Goal: Information Seeking & Learning: Learn about a topic

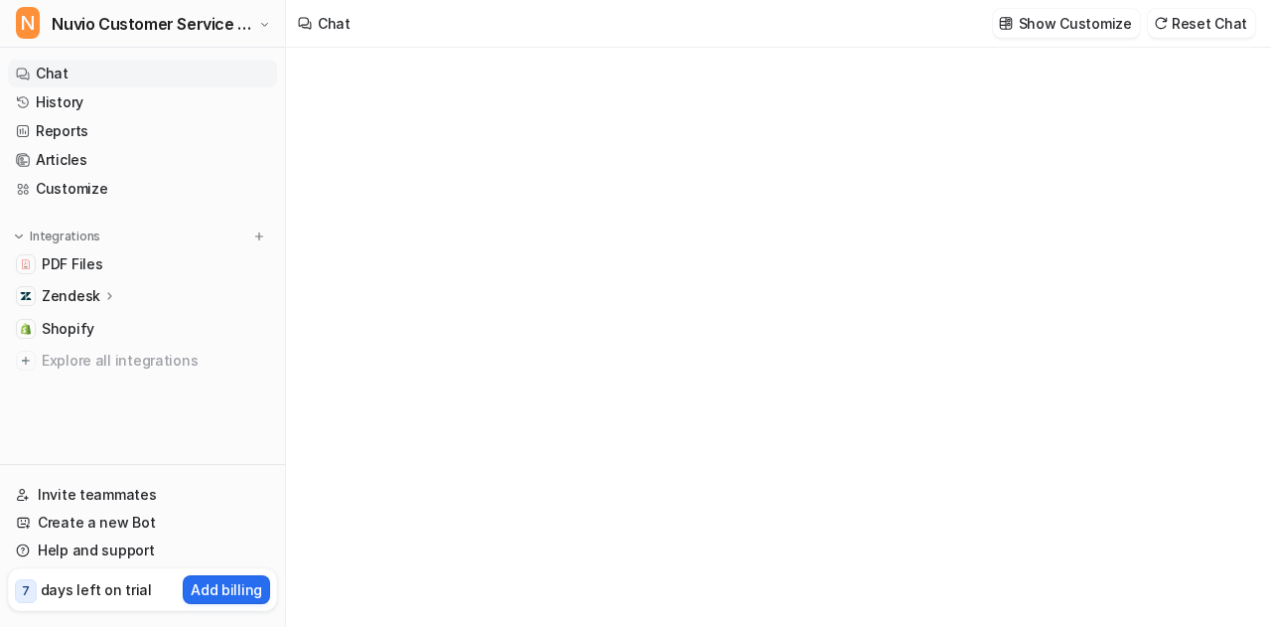
type textarea "**********"
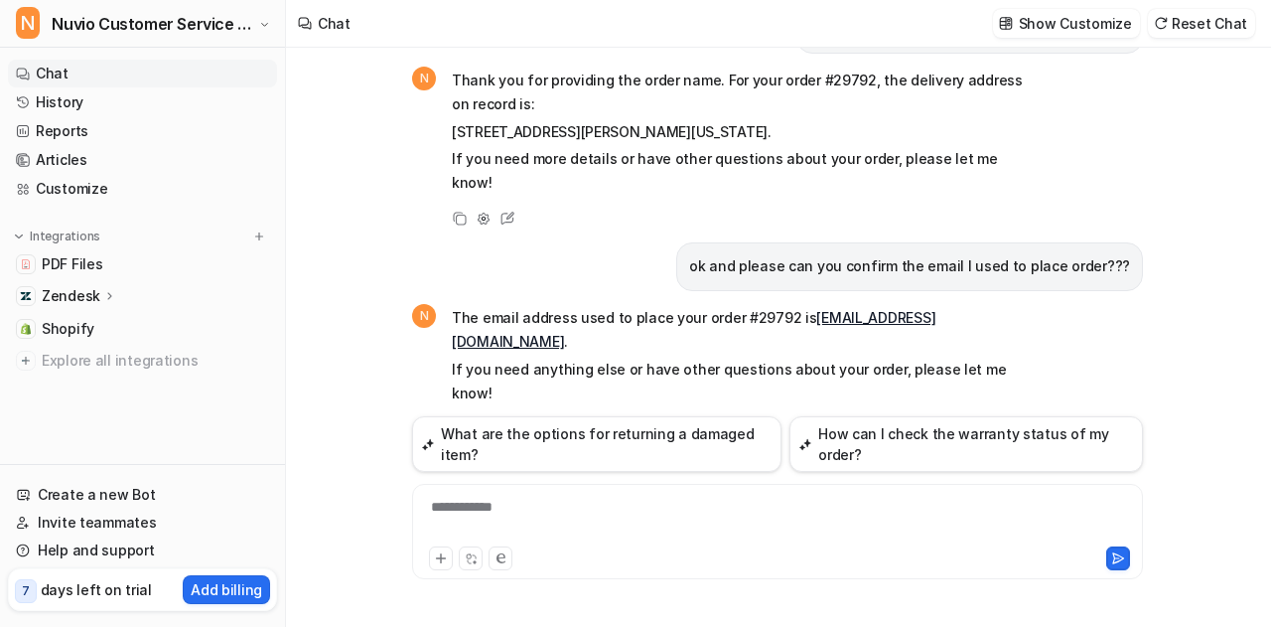
scroll to position [393, 0]
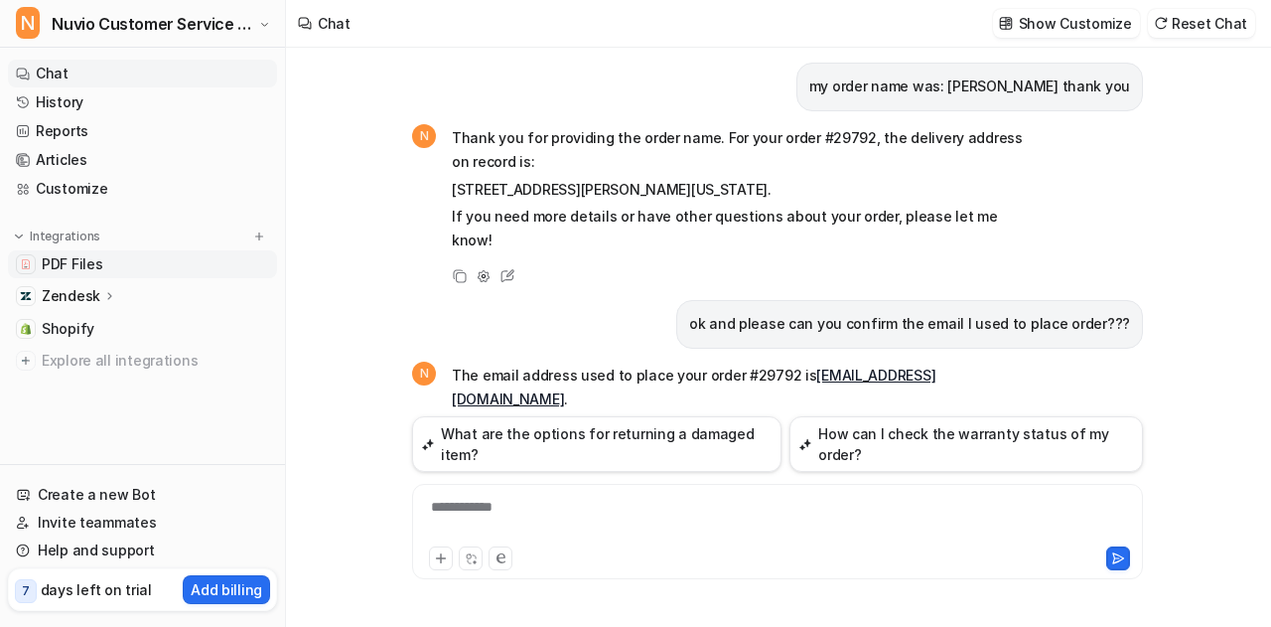
click at [101, 263] on link "PDF Files" at bounding box center [142, 264] width 269 height 28
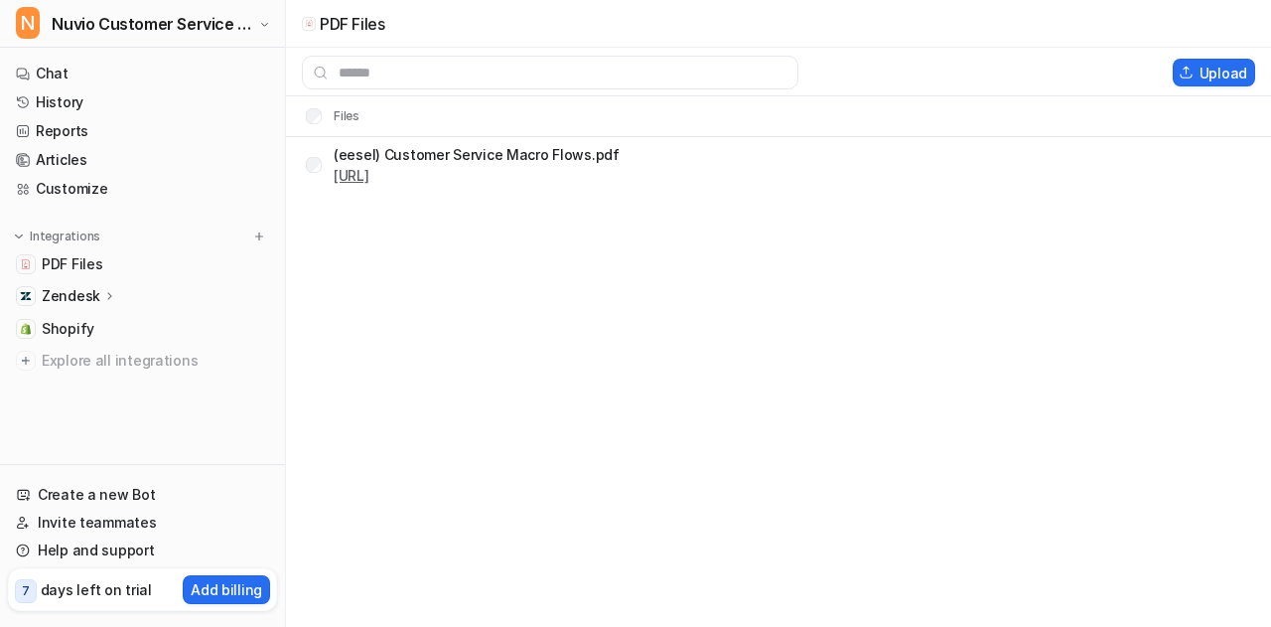
click at [369, 182] on link "[URL]" at bounding box center [352, 175] width 36 height 17
click at [100, 158] on link "Articles" at bounding box center [142, 160] width 269 height 28
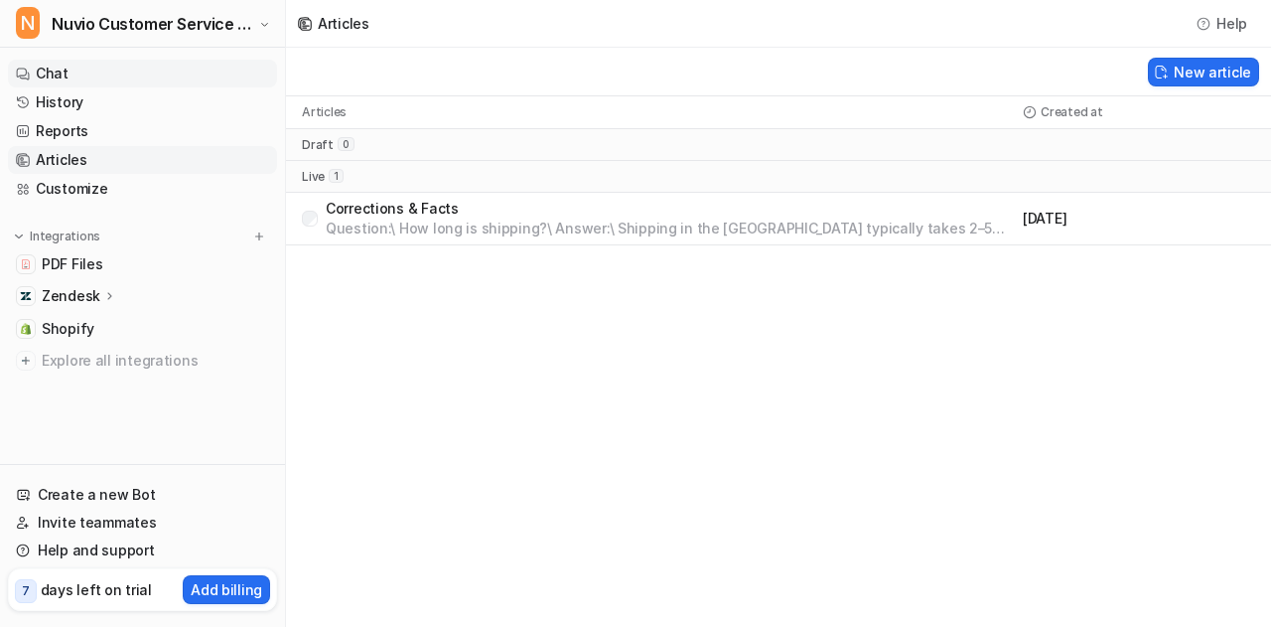
click at [142, 66] on link "Chat" at bounding box center [142, 74] width 269 height 28
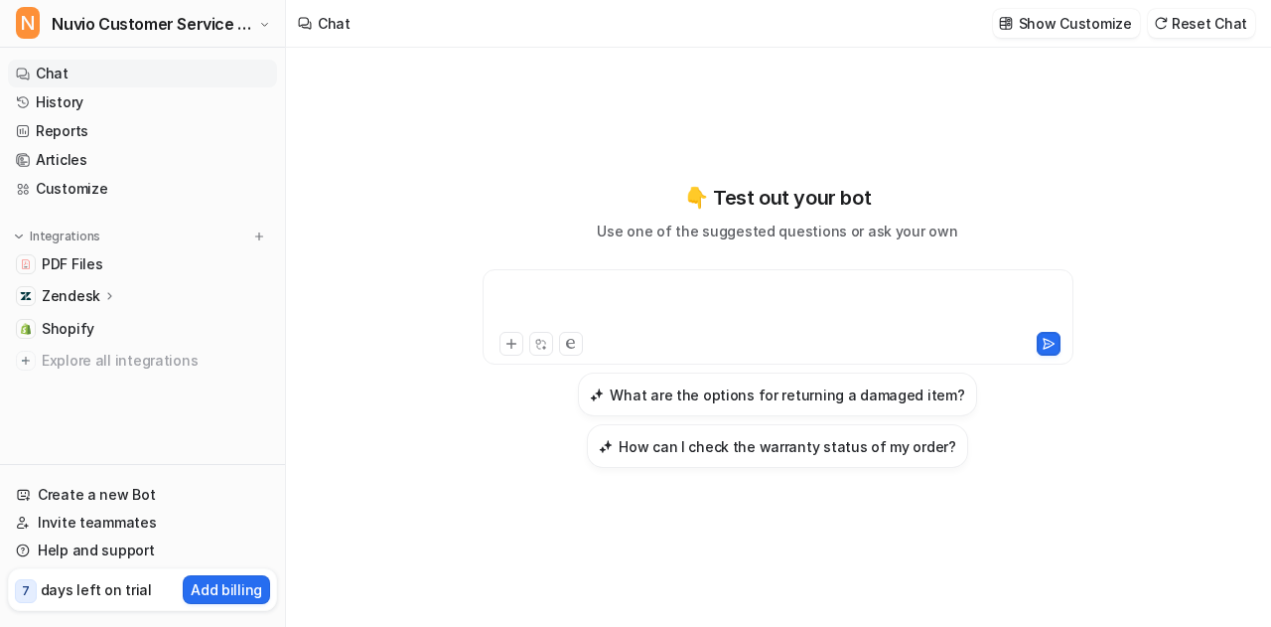
paste div
click at [651, 288] on div at bounding box center [779, 305] width 582 height 46
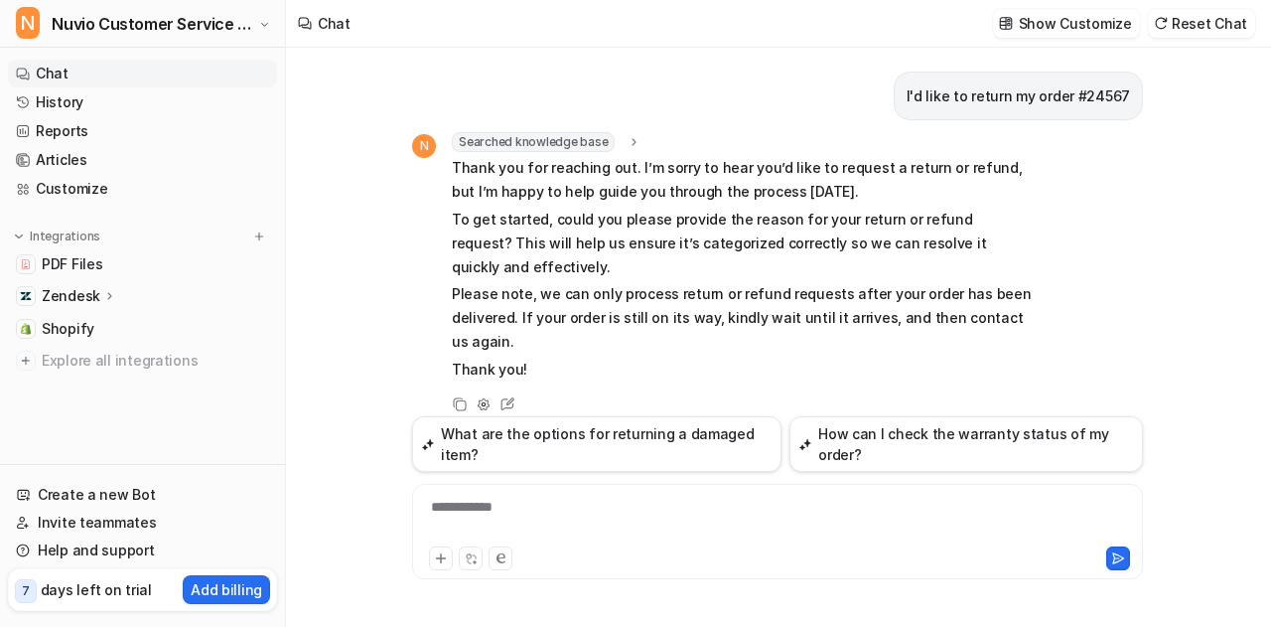
click at [560, 141] on span "Searched knowledge base" at bounding box center [533, 142] width 163 height 20
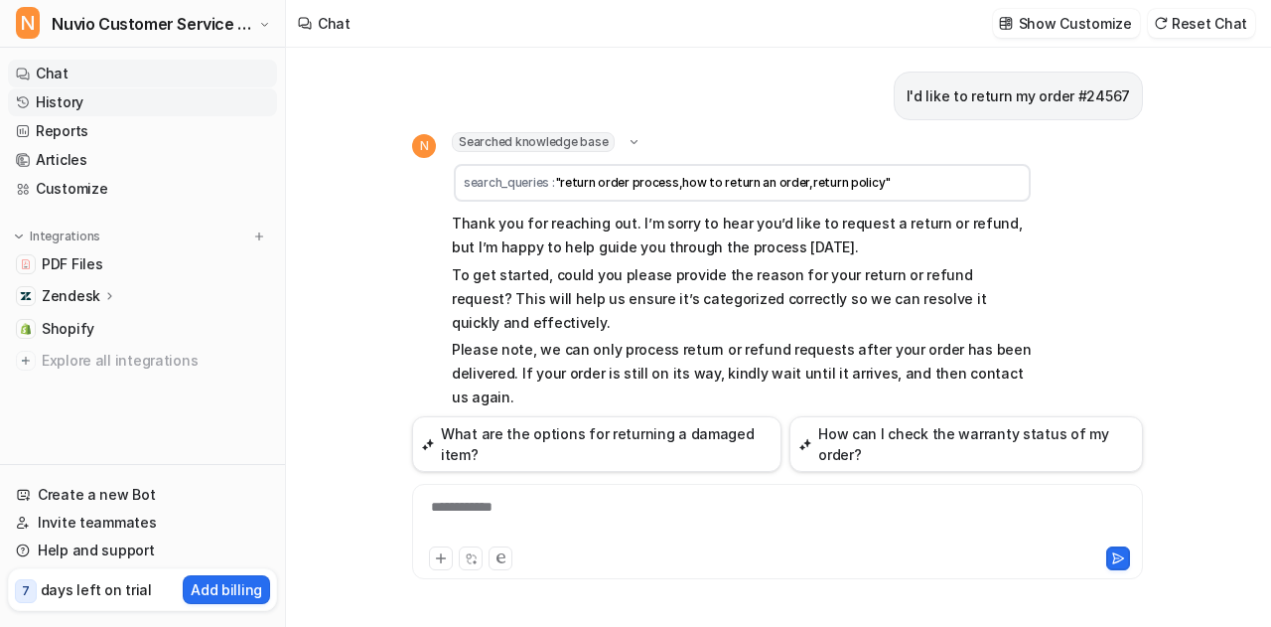
click at [68, 97] on link "History" at bounding box center [142, 102] width 269 height 28
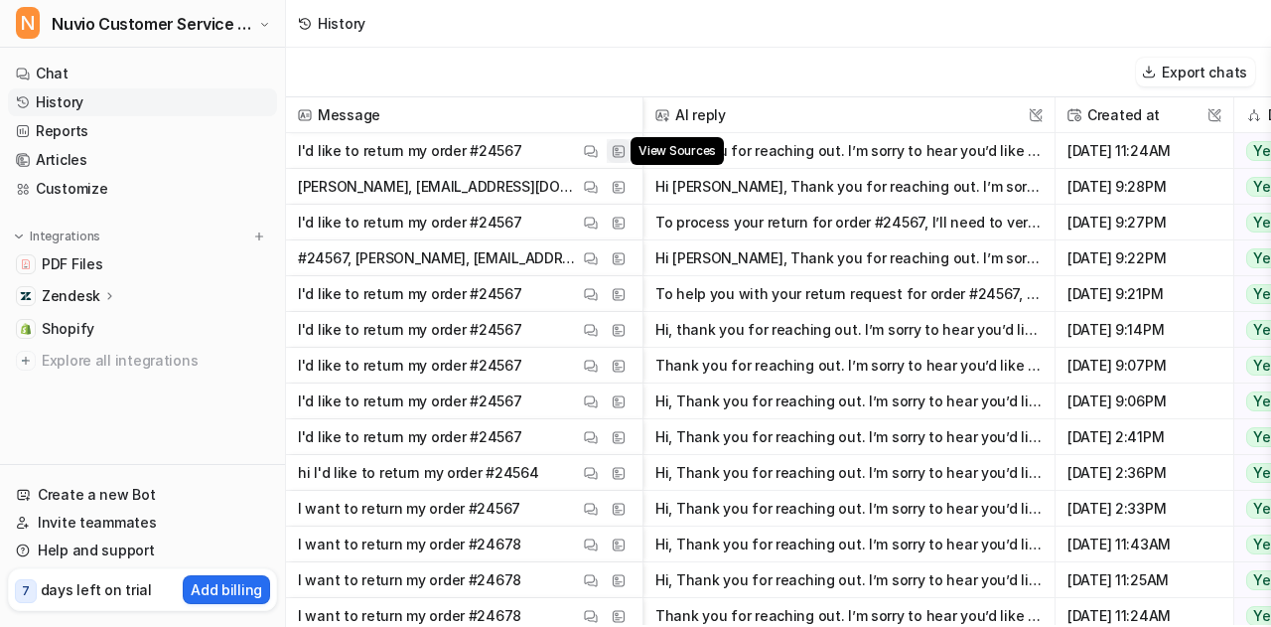
click at [625, 146] on img at bounding box center [619, 151] width 14 height 15
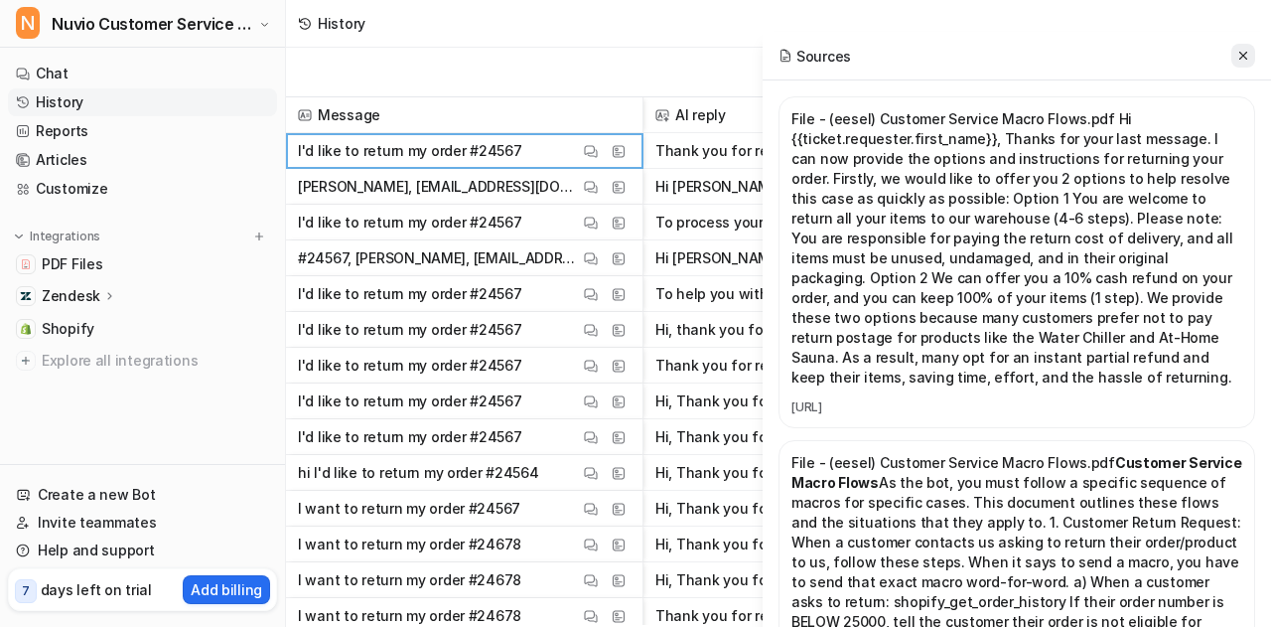
click at [1245, 61] on icon at bounding box center [1243, 56] width 14 height 14
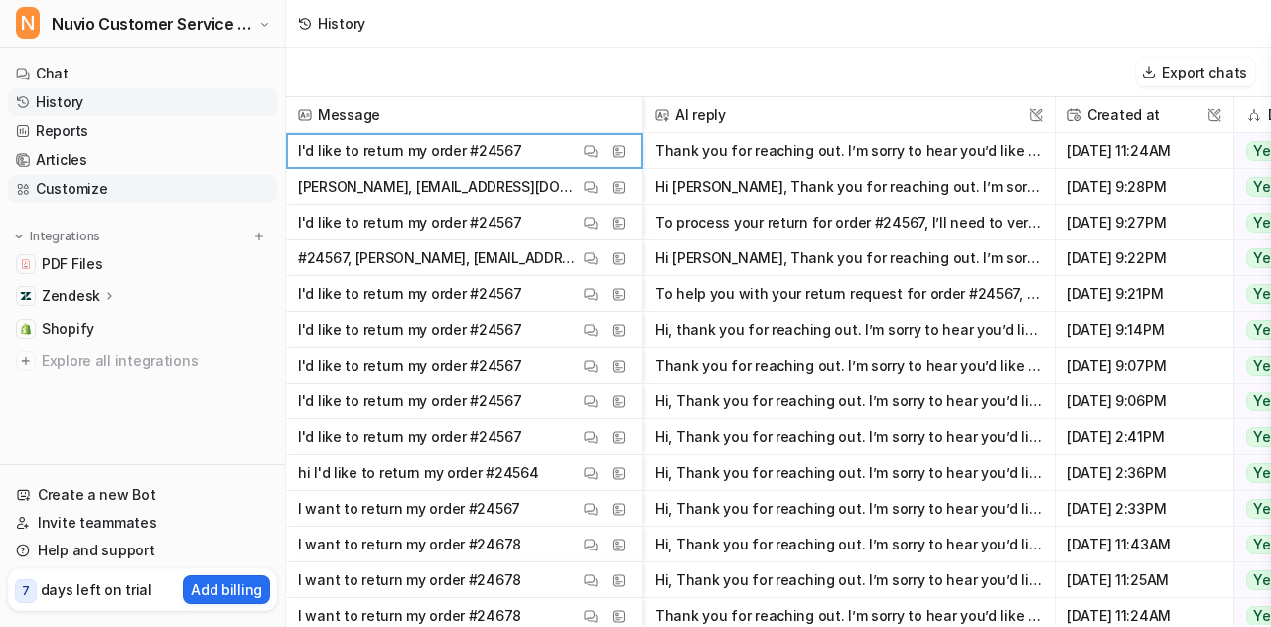
click at [97, 180] on link "Customize" at bounding box center [142, 189] width 269 height 28
